Goal: Information Seeking & Learning: Learn about a topic

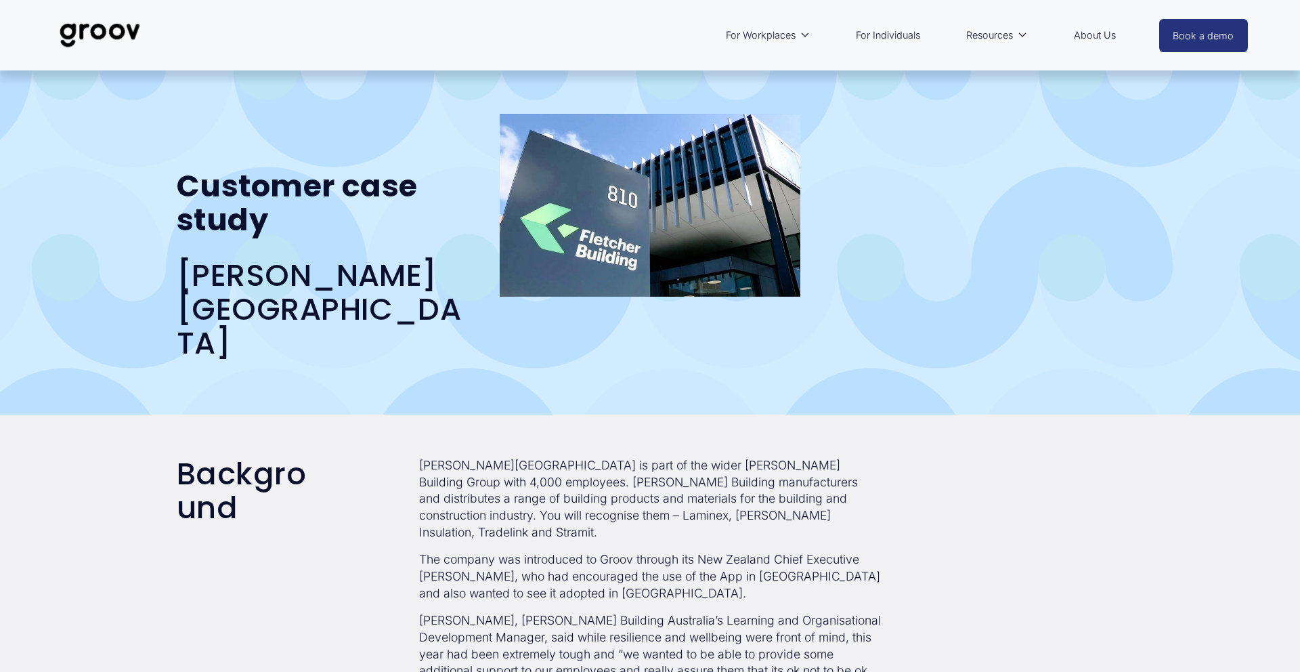
click at [88, 29] on img at bounding box center [99, 35] width 95 height 45
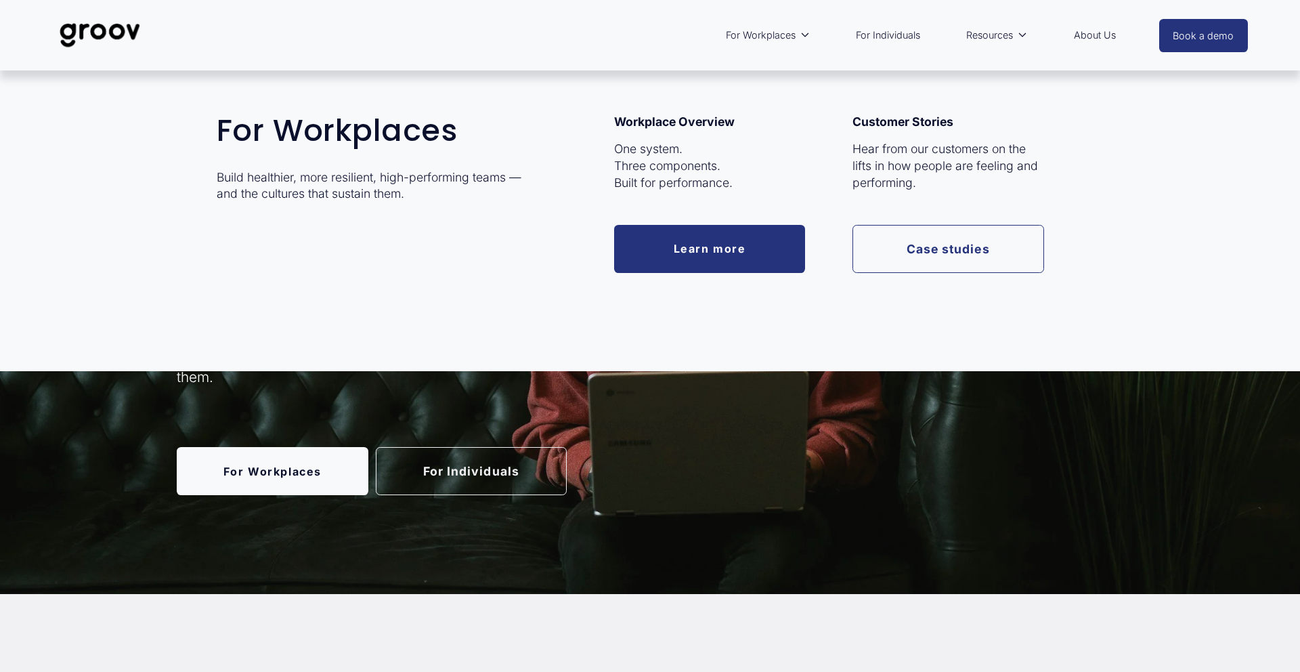
click at [756, 35] on span "For Workplaces" at bounding box center [761, 35] width 70 height 18
click at [720, 253] on link "Learn more" at bounding box center [710, 249] width 192 height 48
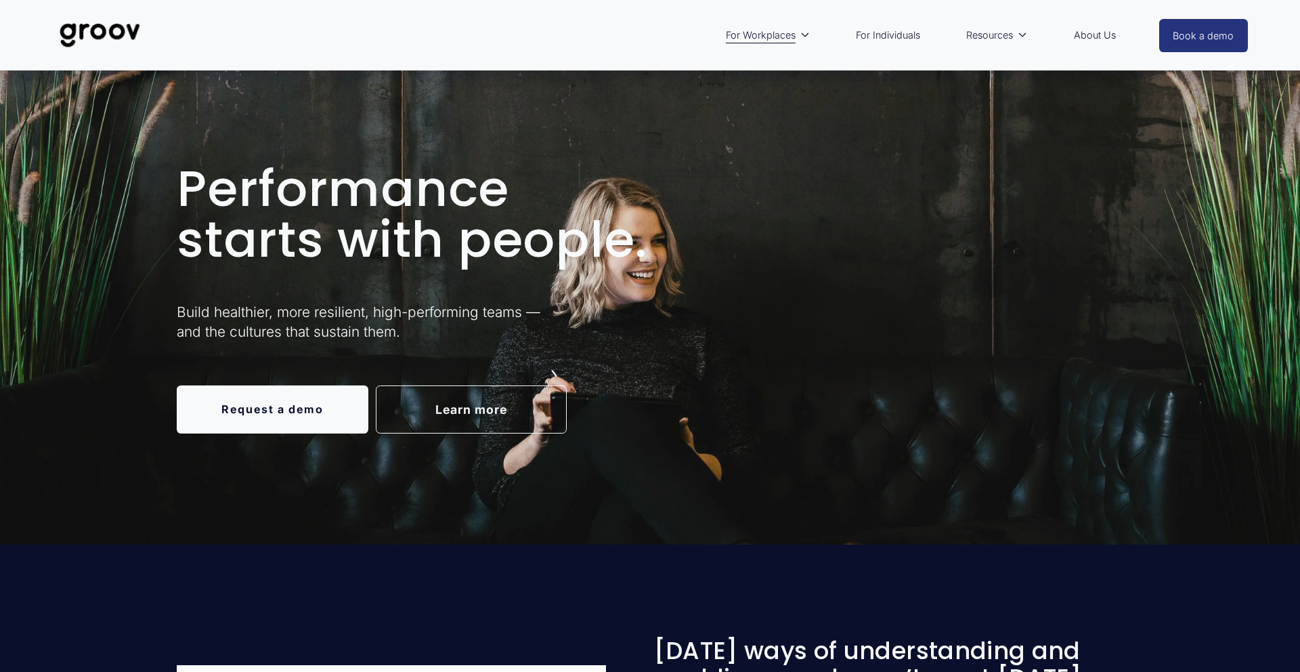
scroll to position [14, 0]
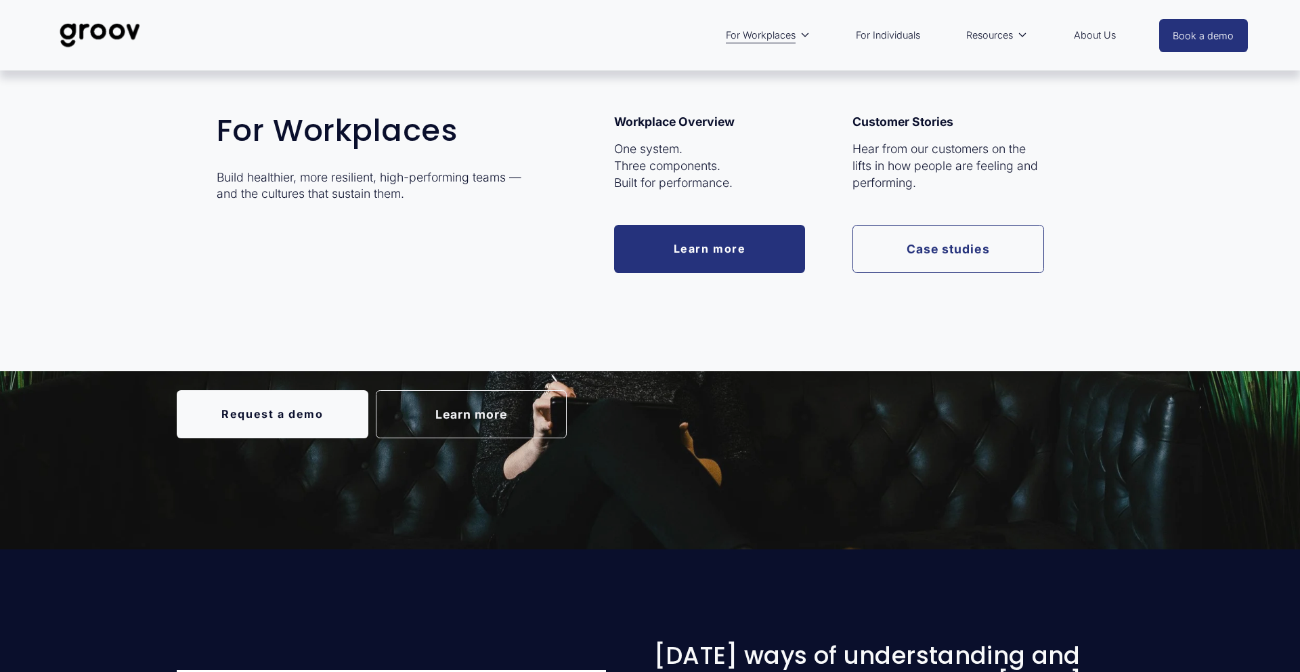
click at [919, 256] on link "Case studies" at bounding box center [948, 249] width 192 height 48
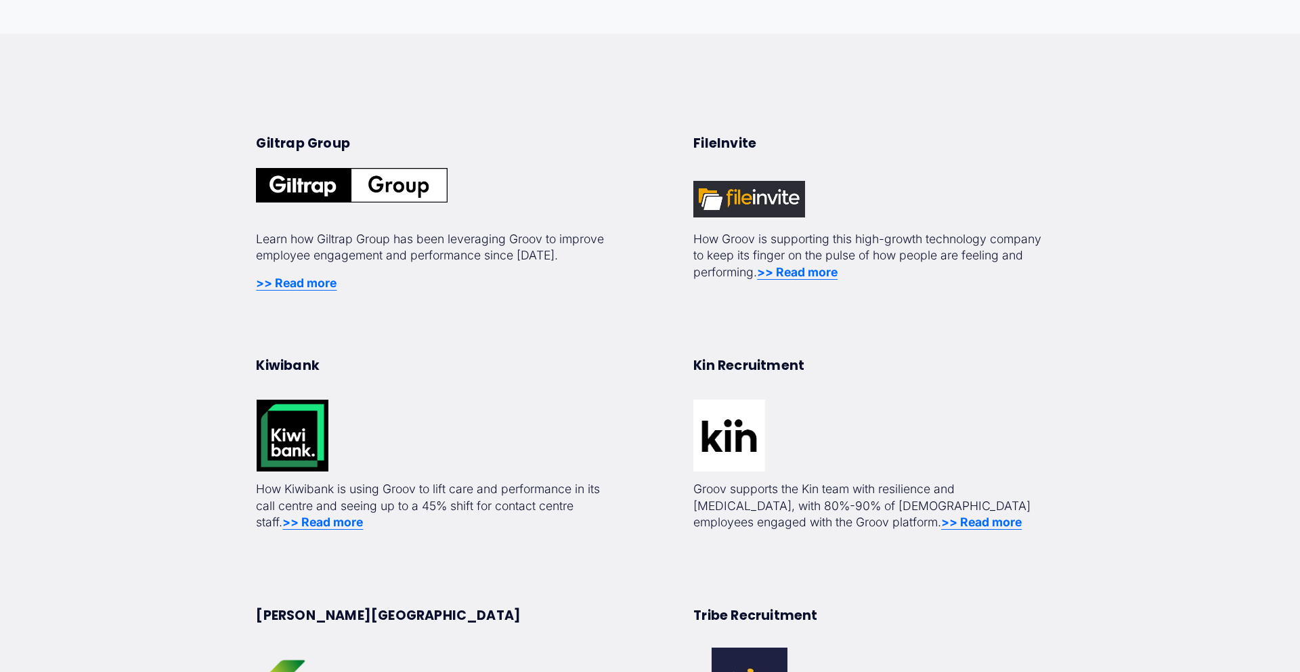
scroll to position [412, 0]
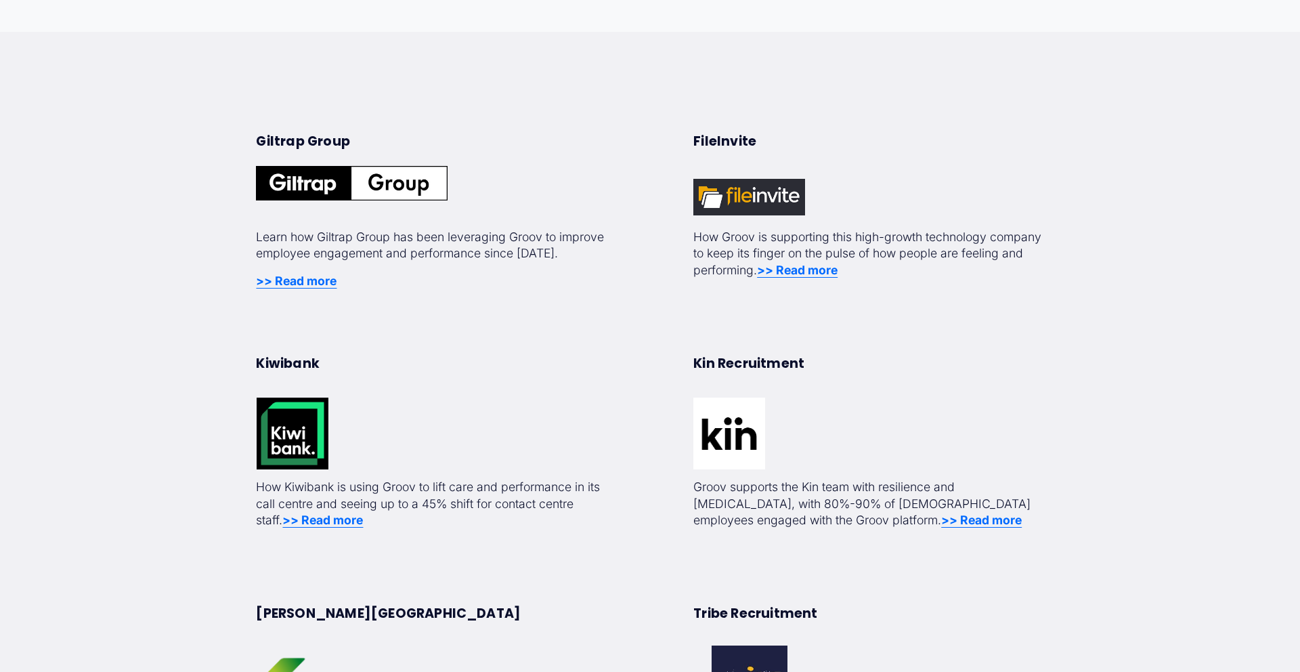
click at [343, 525] on strong ">> Read more" at bounding box center [322, 520] width 81 height 14
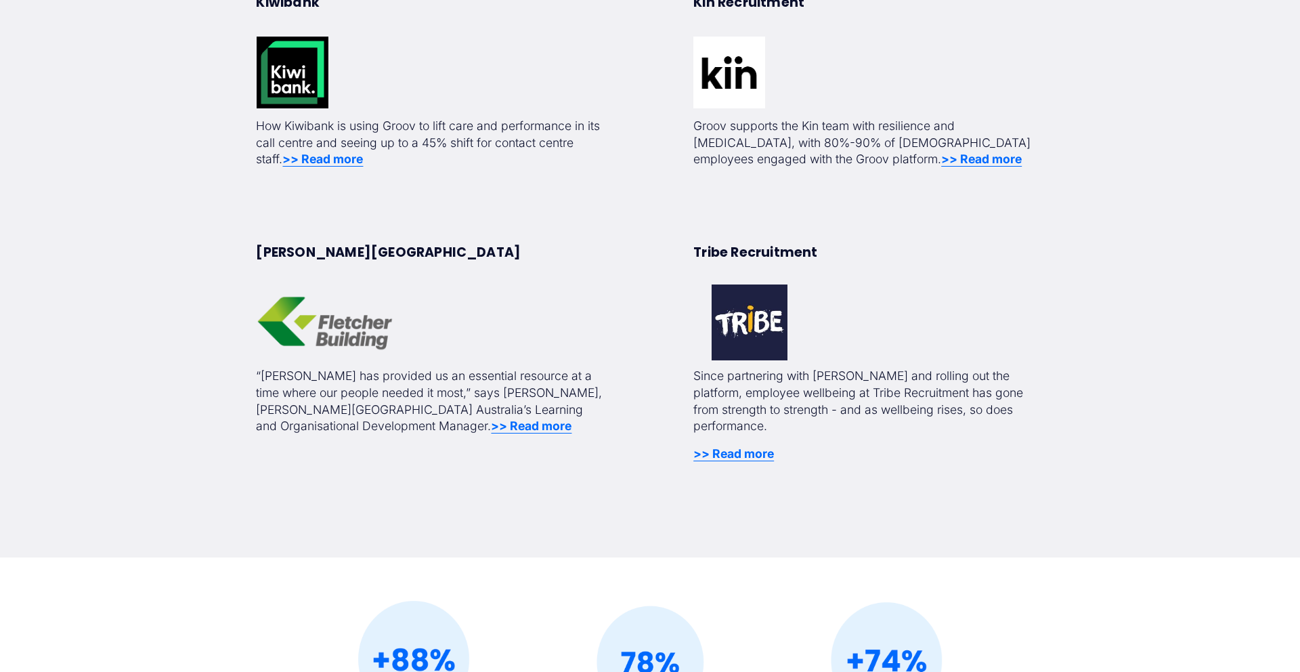
scroll to position [774, 0]
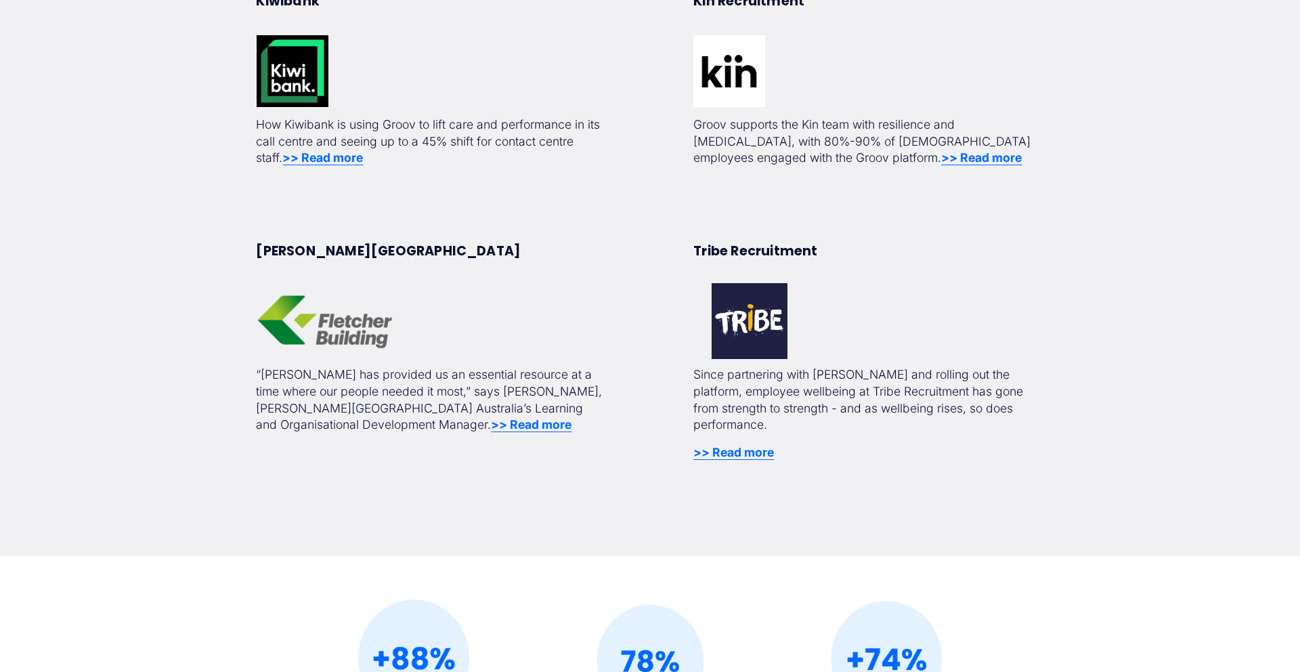
click at [491, 422] on strong ">> Read more" at bounding box center [531, 424] width 81 height 14
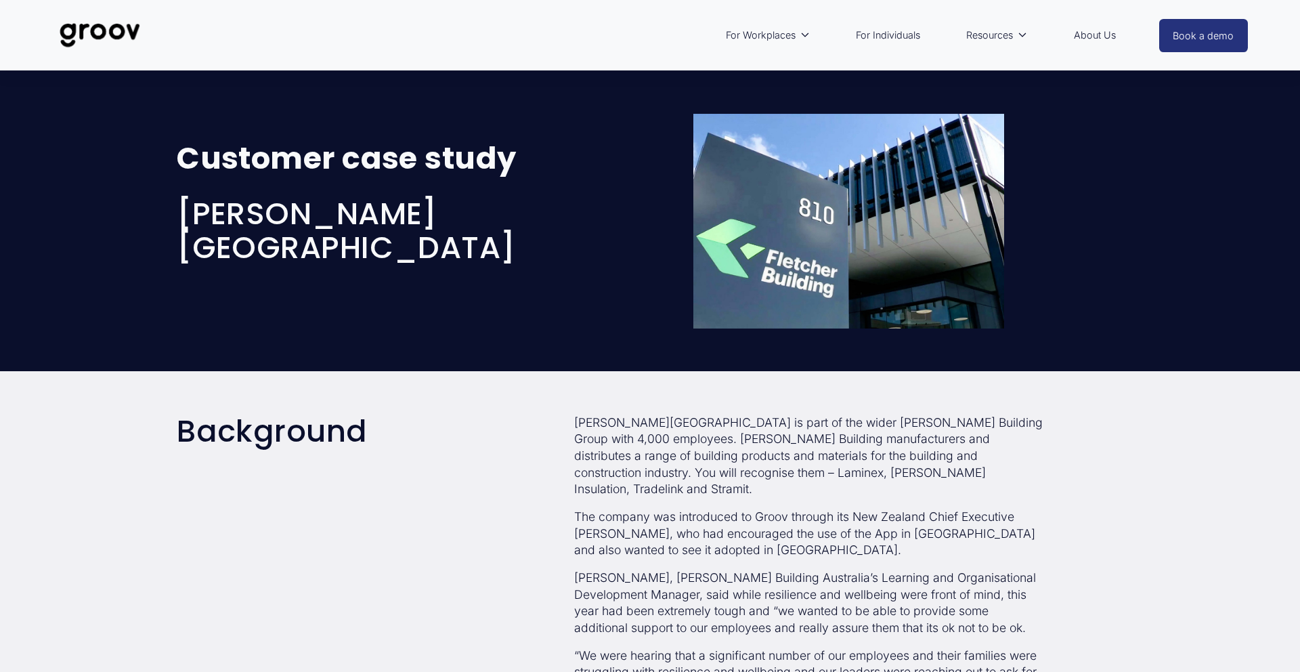
click at [89, 24] on img at bounding box center [99, 35] width 95 height 45
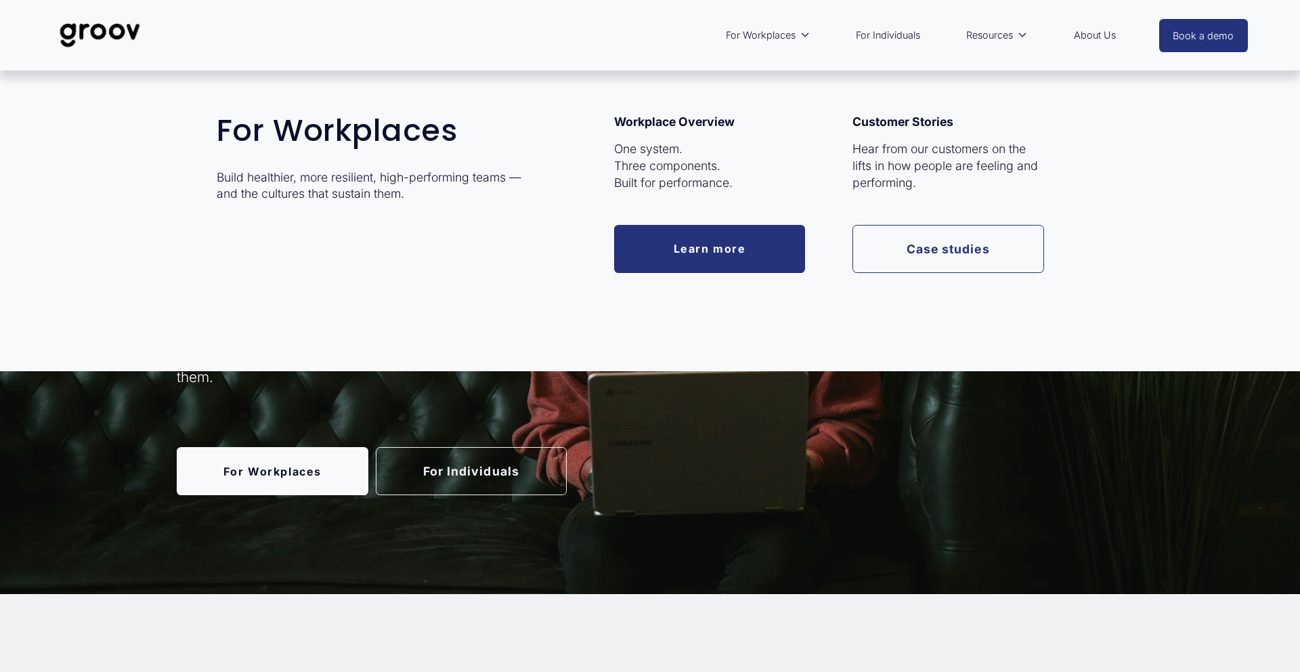
click at [774, 29] on span "For Workplaces" at bounding box center [761, 35] width 70 height 18
click at [718, 269] on link "Learn more" at bounding box center [710, 249] width 192 height 48
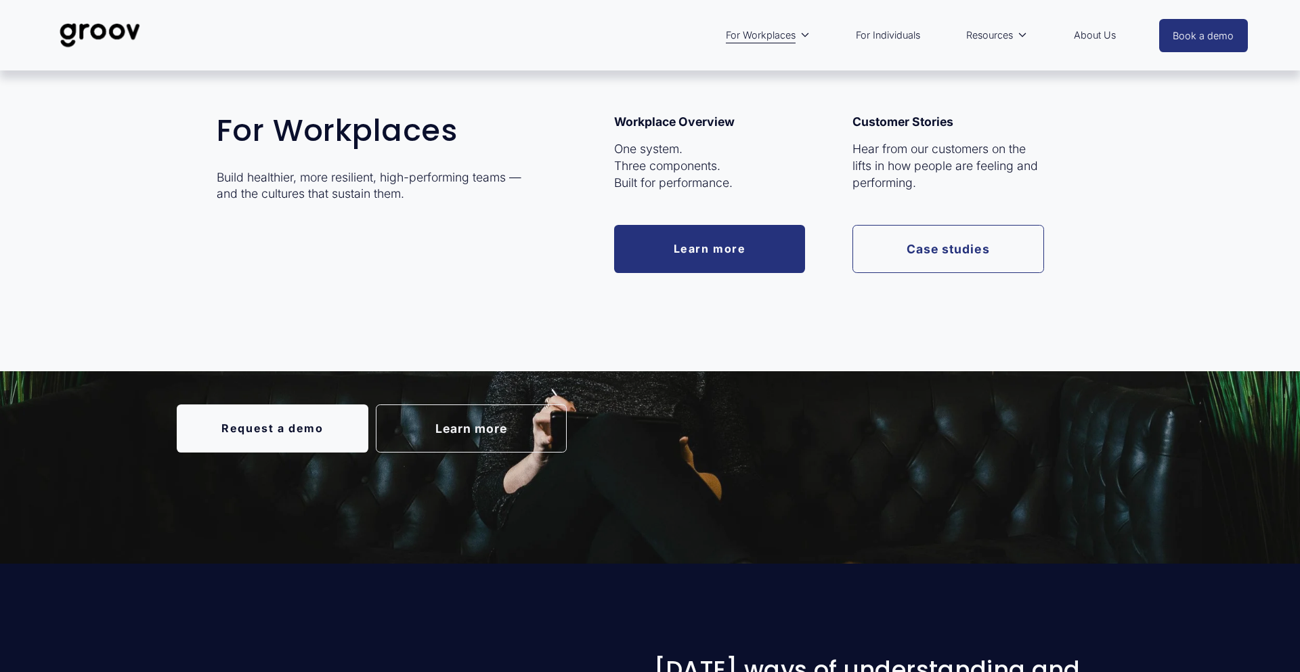
click at [938, 244] on link "Case studies" at bounding box center [948, 249] width 192 height 48
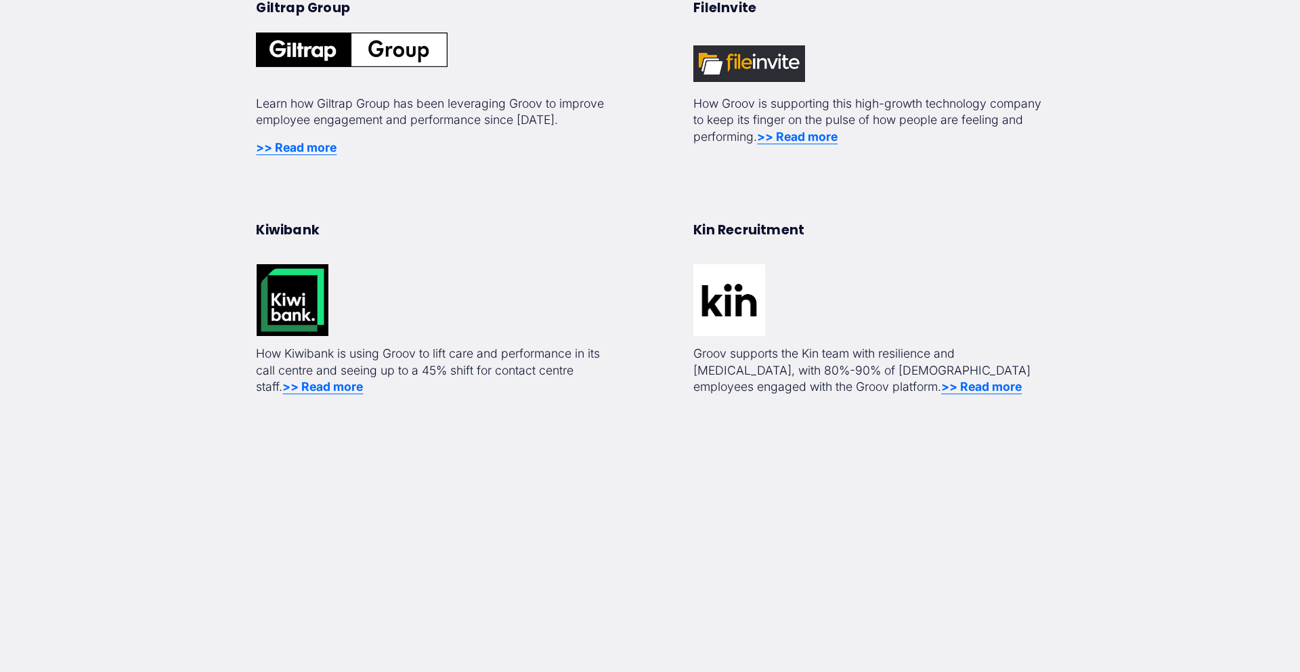
scroll to position [711, 0]
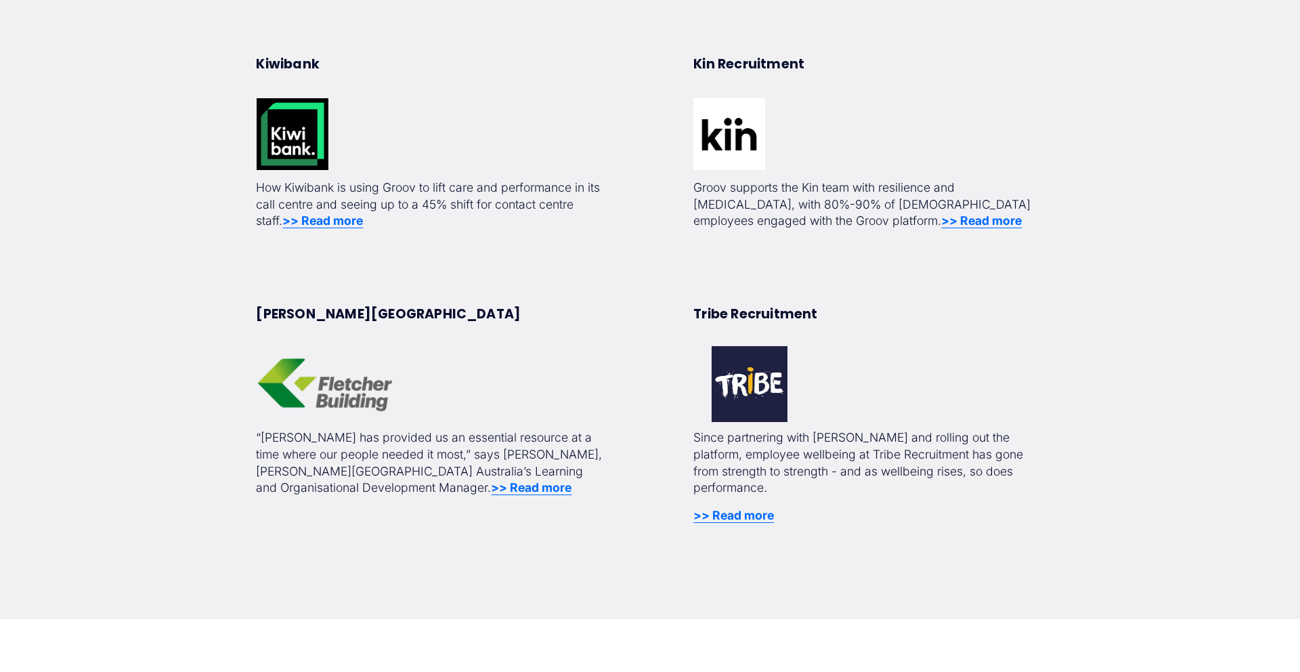
click at [491, 489] on strong ">> Read more" at bounding box center [531, 487] width 81 height 14
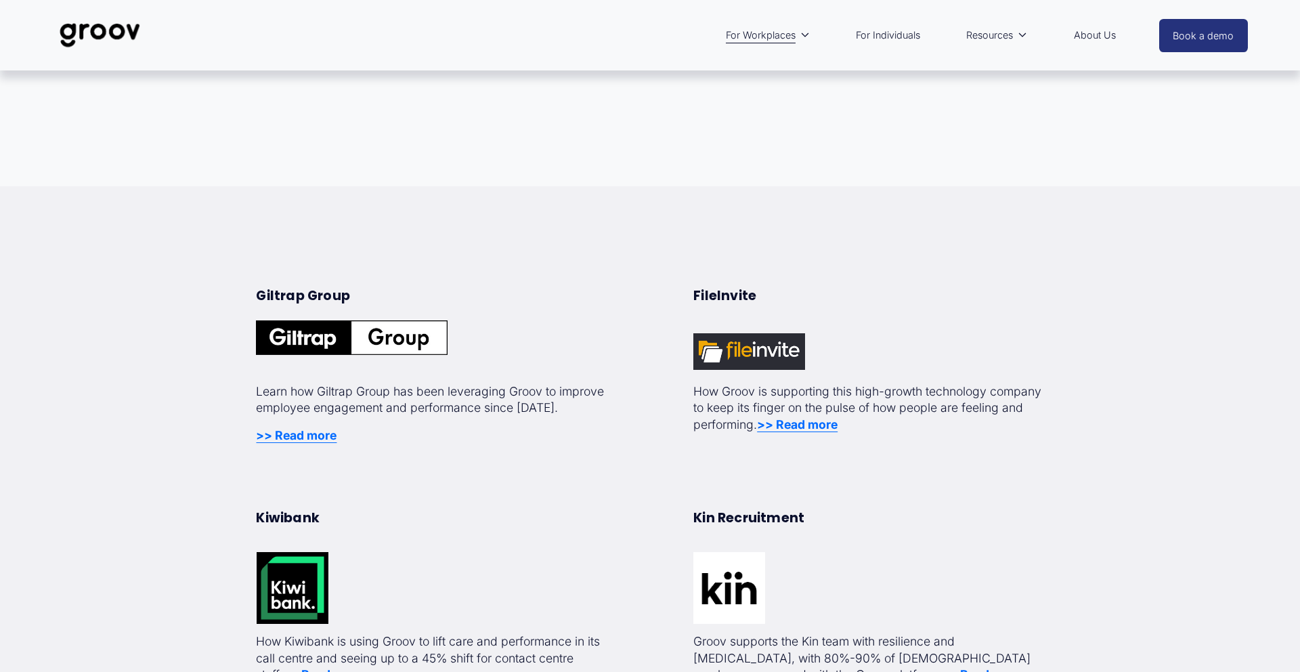
scroll to position [257, 0]
click at [311, 439] on strong ">> Read more" at bounding box center [296, 436] width 81 height 14
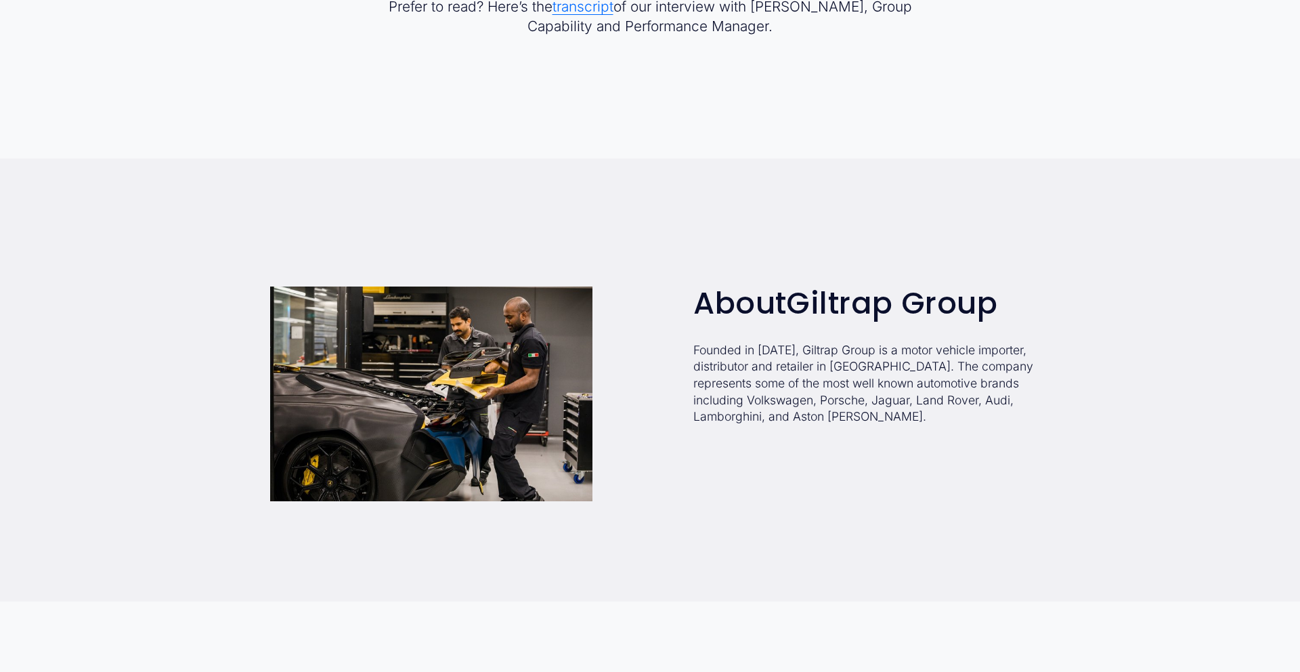
scroll to position [873, 0]
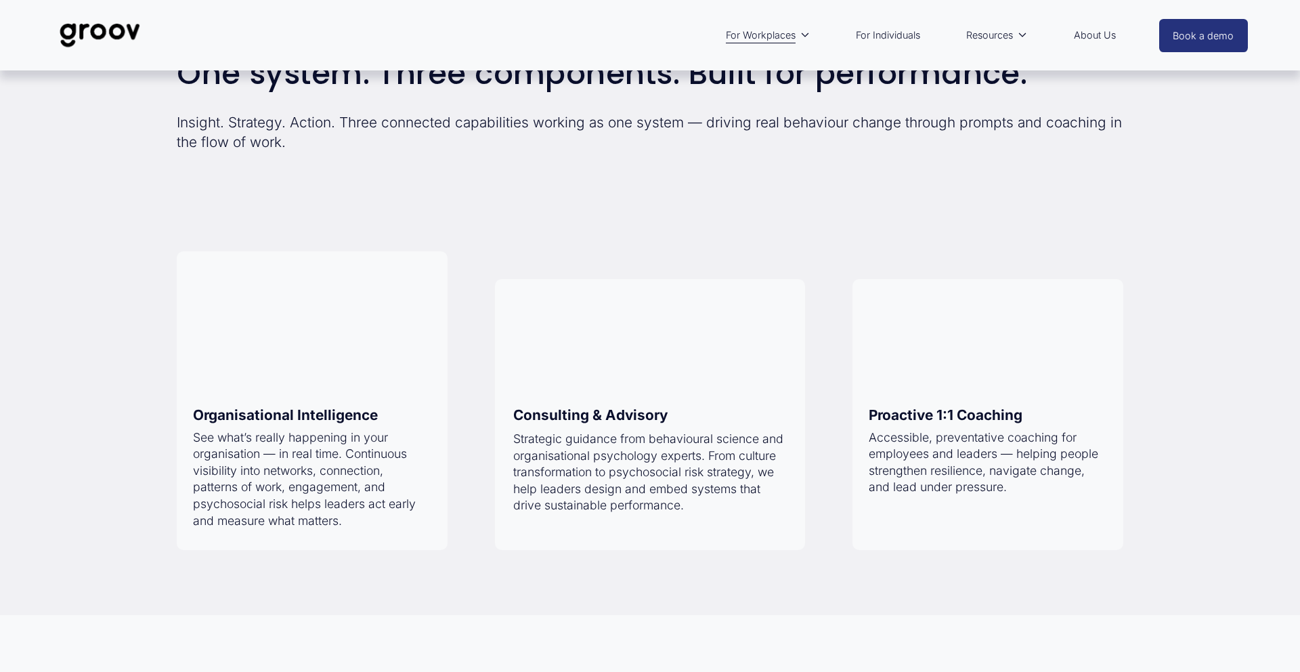
scroll to position [1023, 0]
